Goal: Task Accomplishment & Management: Manage account settings

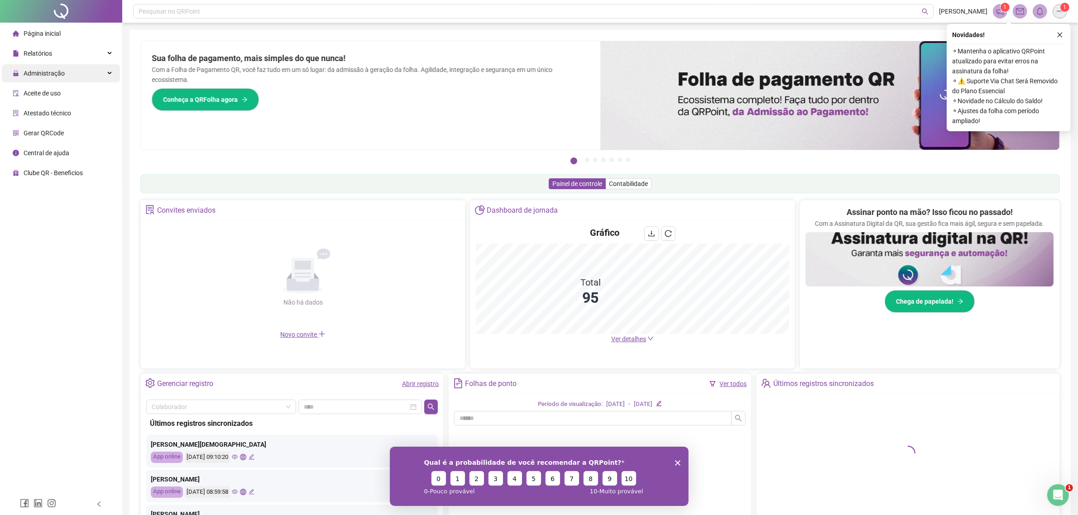
click at [29, 76] on span "Administração" at bounding box center [44, 73] width 41 height 7
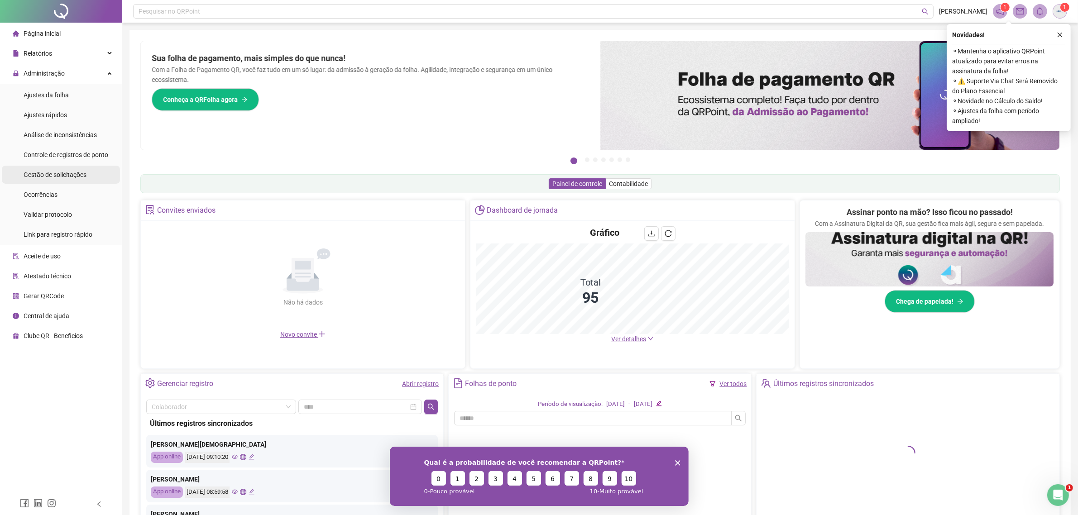
click at [55, 172] on span "Gestão de solicitações" at bounding box center [55, 174] width 63 height 7
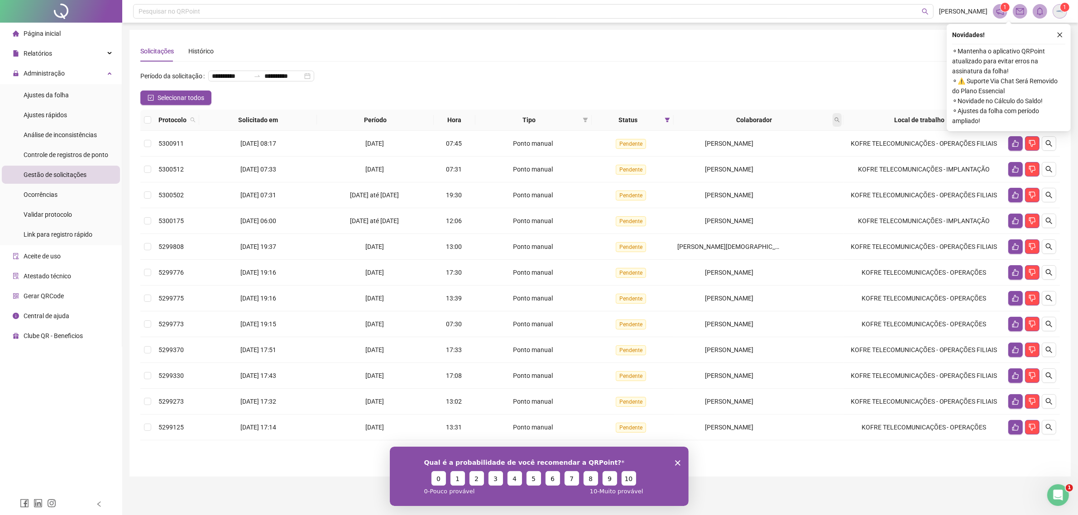
click at [840, 118] on icon "search" at bounding box center [836, 119] width 5 height 5
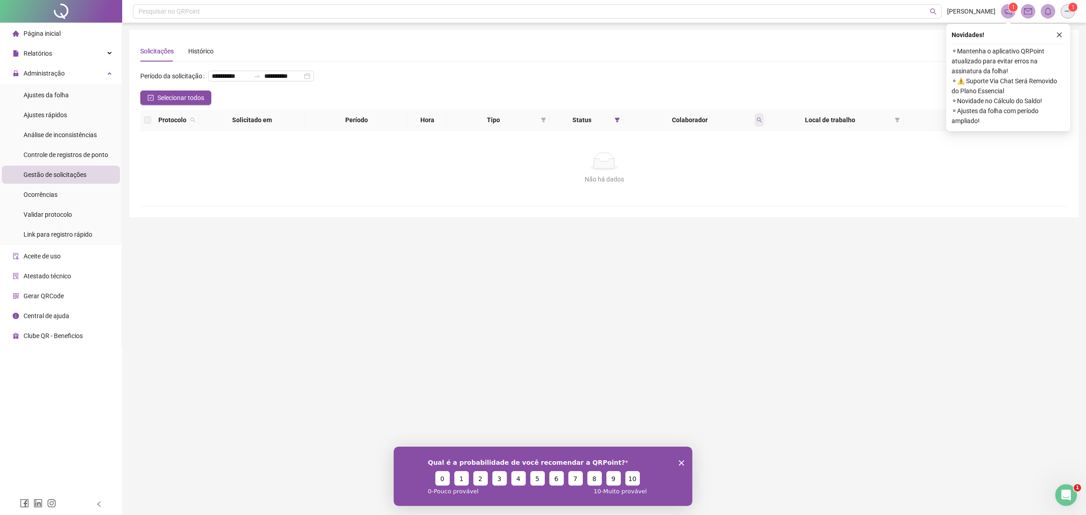
click at [760, 119] on icon "search" at bounding box center [759, 120] width 5 height 5
type input "*****"
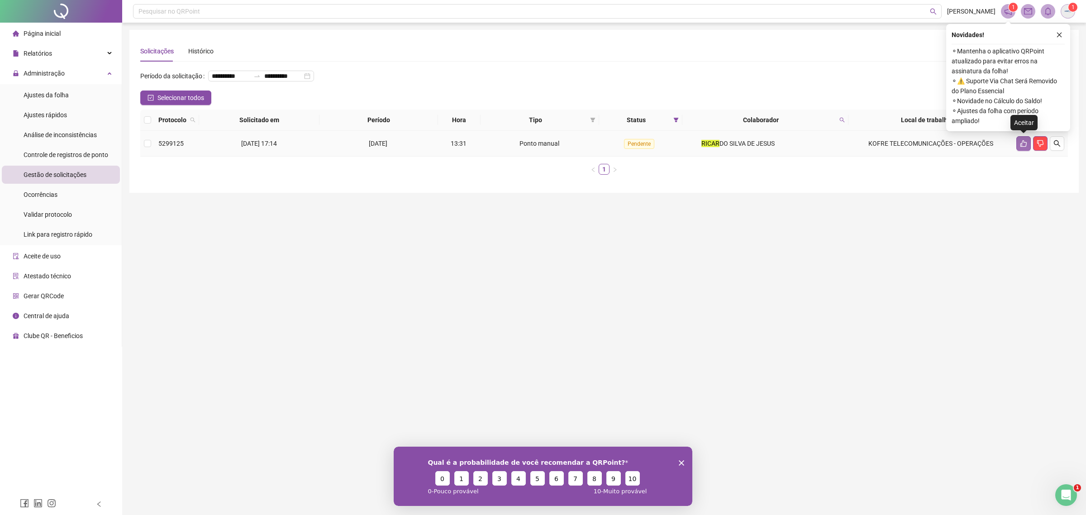
click at [1021, 148] on button "button" at bounding box center [1024, 143] width 14 height 14
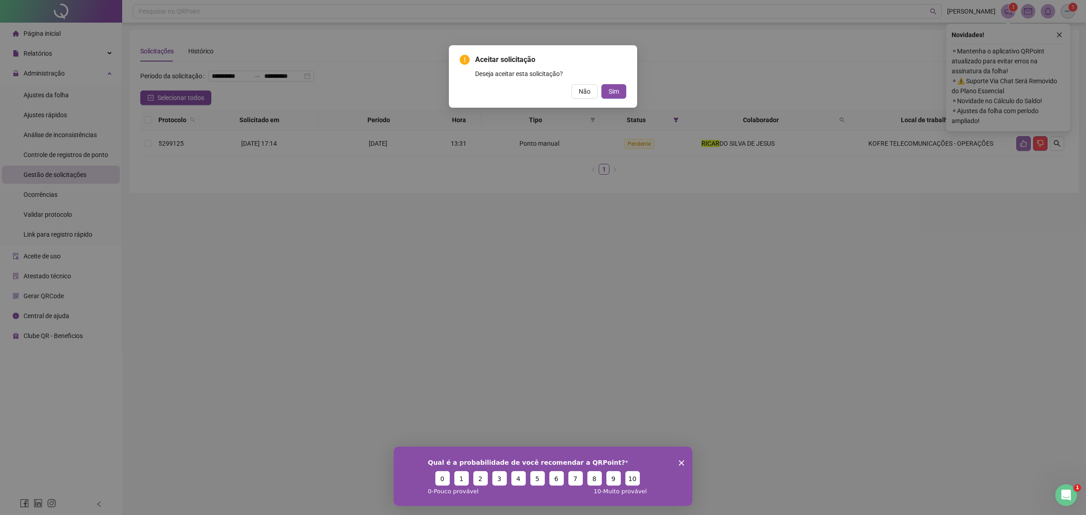
click at [602, 84] on button "Sim" at bounding box center [614, 91] width 25 height 14
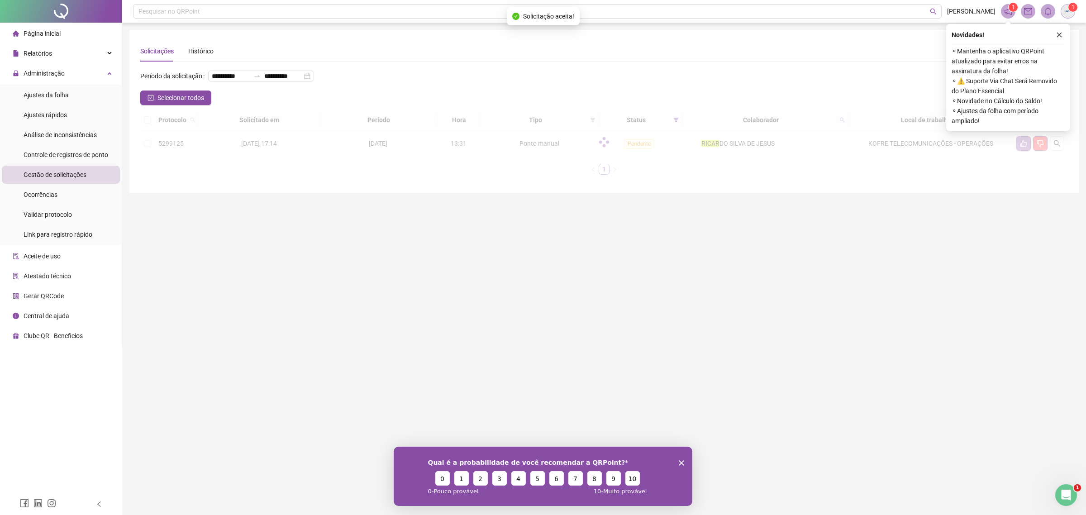
click at [937, 136] on button "Sim" at bounding box center [939, 137] width 5 height 3
click at [1058, 35] on icon "close" at bounding box center [1059, 35] width 6 height 6
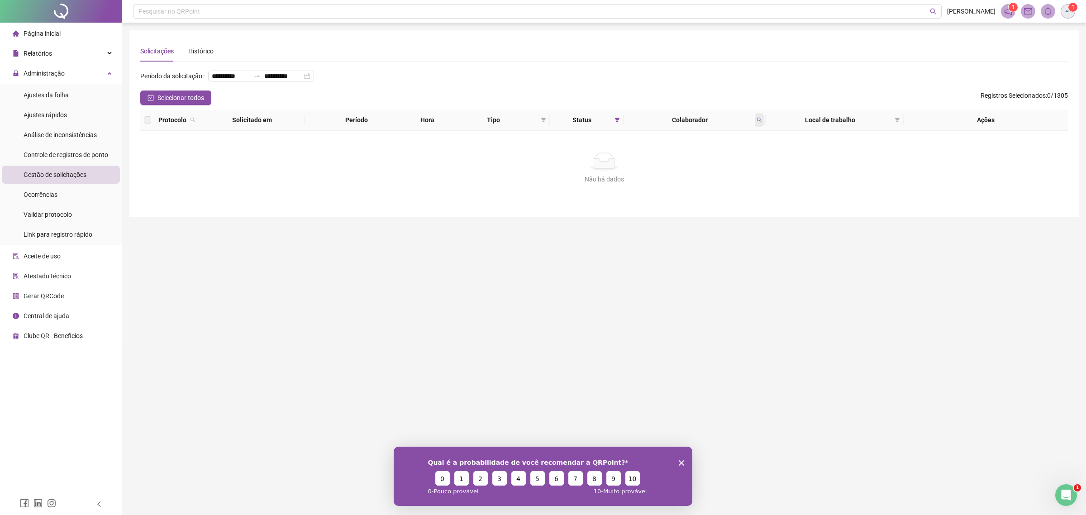
click at [760, 119] on span at bounding box center [759, 120] width 9 height 14
type input "*****"
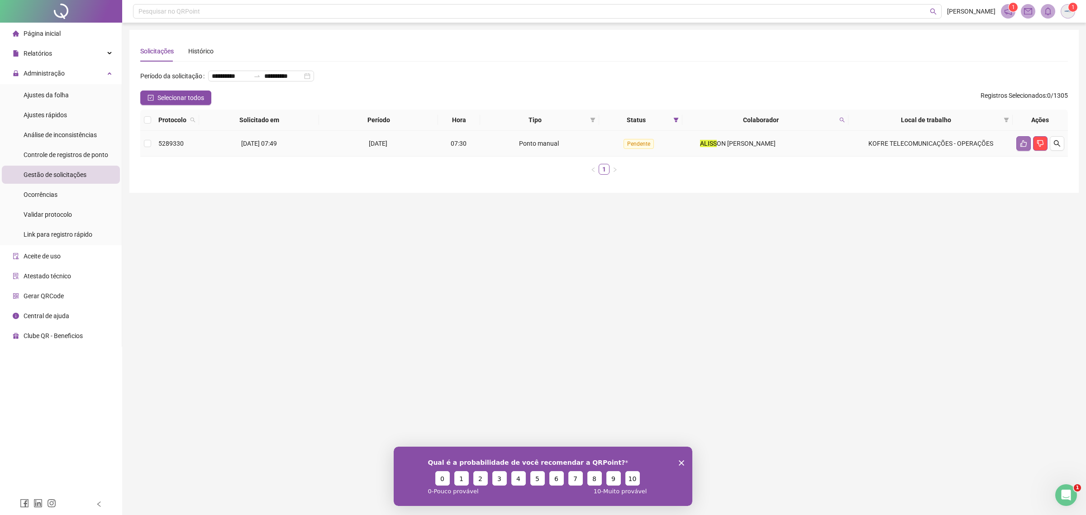
click at [1021, 144] on icon "like" at bounding box center [1023, 143] width 7 height 7
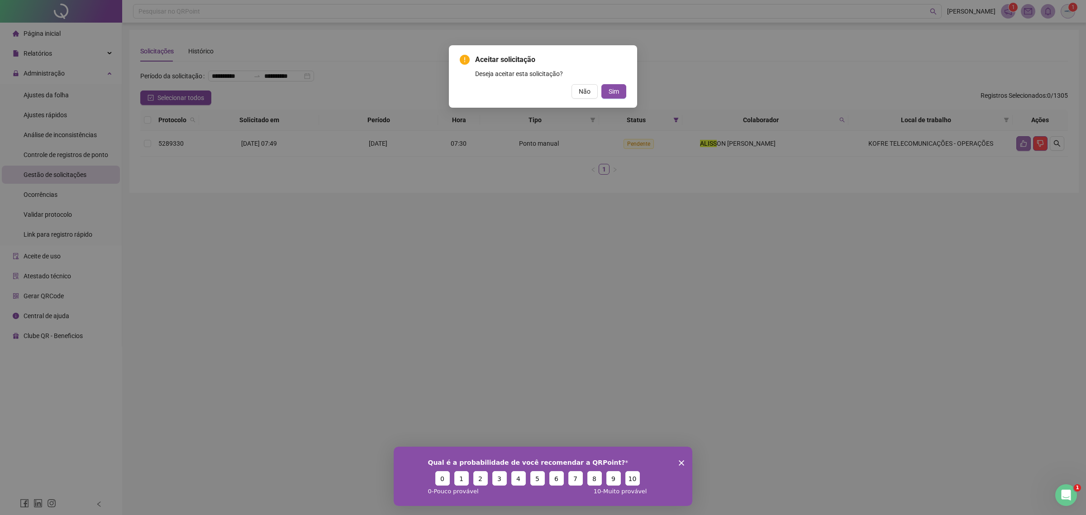
click at [602, 84] on button "Sim" at bounding box center [614, 91] width 25 height 14
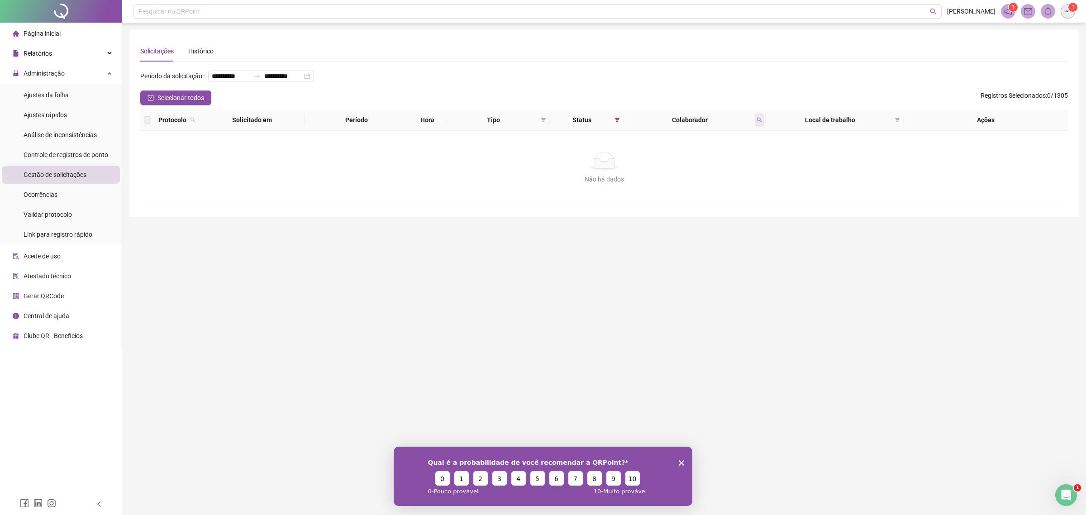
click at [756, 125] on span at bounding box center [759, 120] width 9 height 14
type input "****"
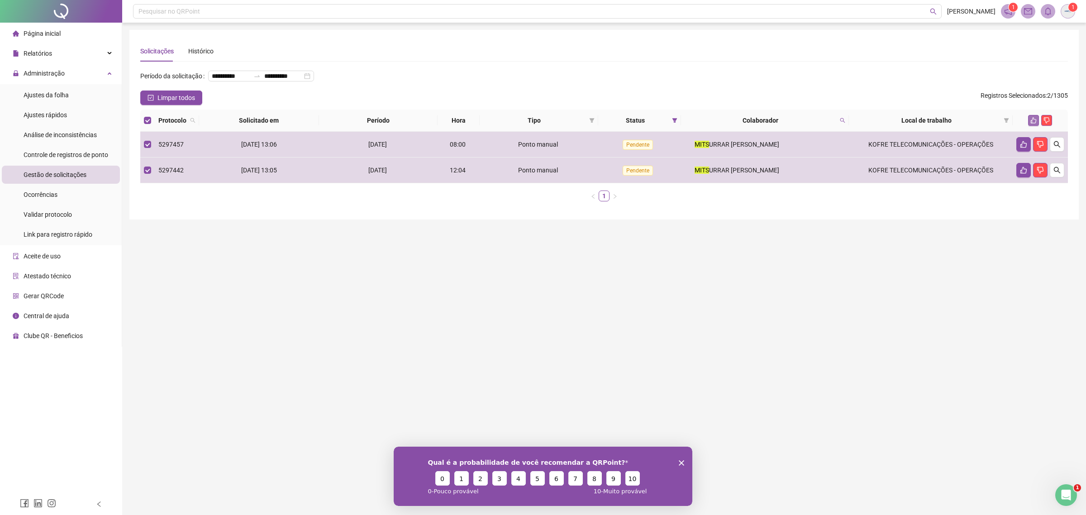
click at [1031, 119] on icon "like" at bounding box center [1034, 120] width 6 height 6
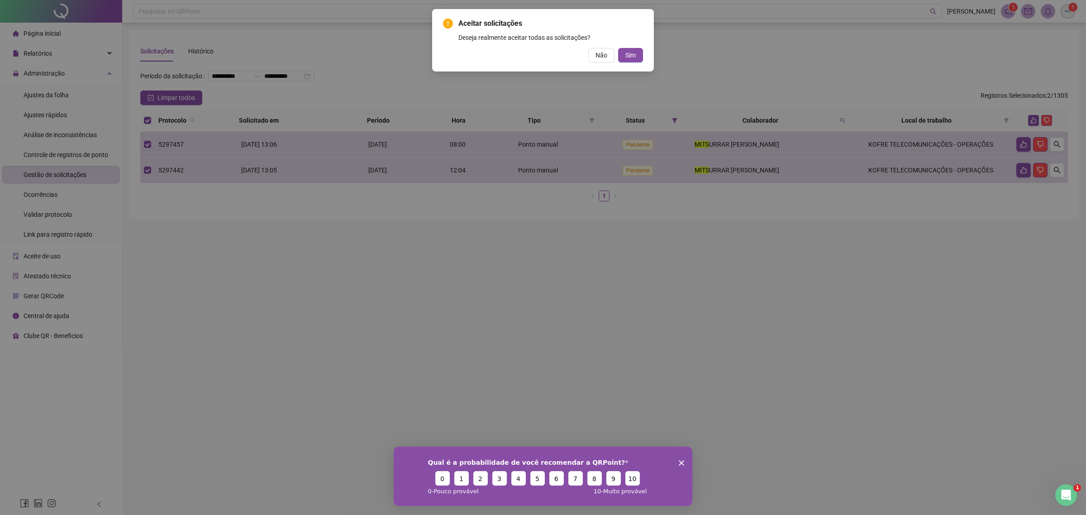
click at [618, 48] on button "Sim" at bounding box center [630, 55] width 25 height 14
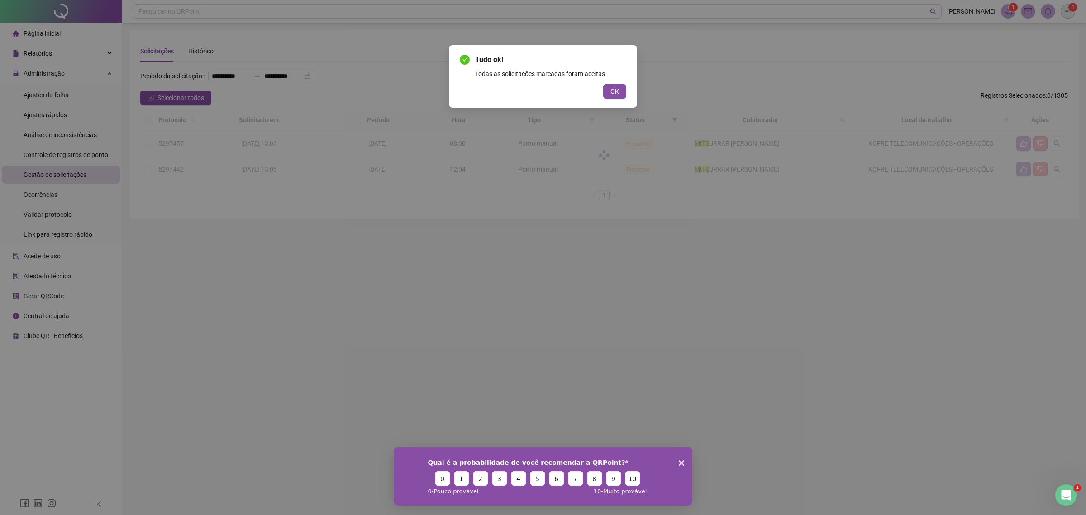
click at [603, 84] on button "OK" at bounding box center [614, 91] width 23 height 14
